Goal: Task Accomplishment & Management: Manage account settings

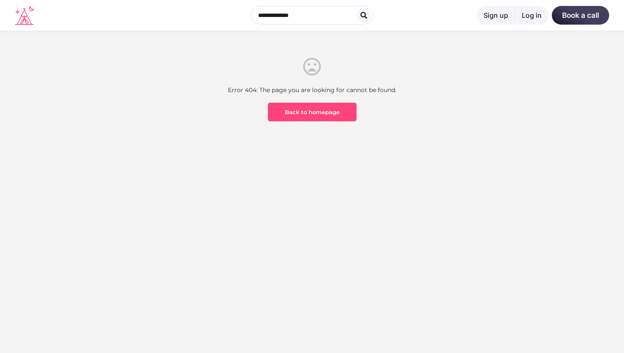
click at [530, 13] on link "Log in" at bounding box center [532, 15] width 34 height 19
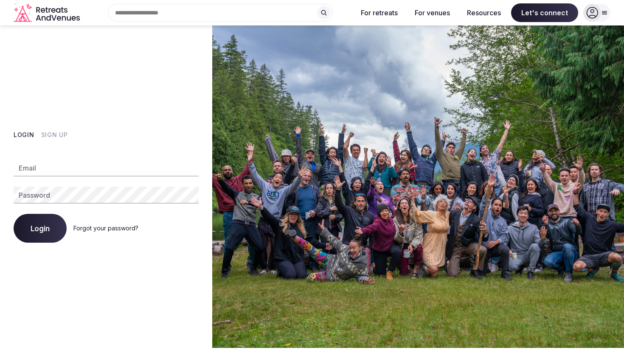
type input "**********"
click at [34, 231] on span "Login" at bounding box center [40, 228] width 19 height 8
click at [55, 225] on button "Login" at bounding box center [40, 228] width 53 height 29
